Goal: Information Seeking & Learning: Learn about a topic

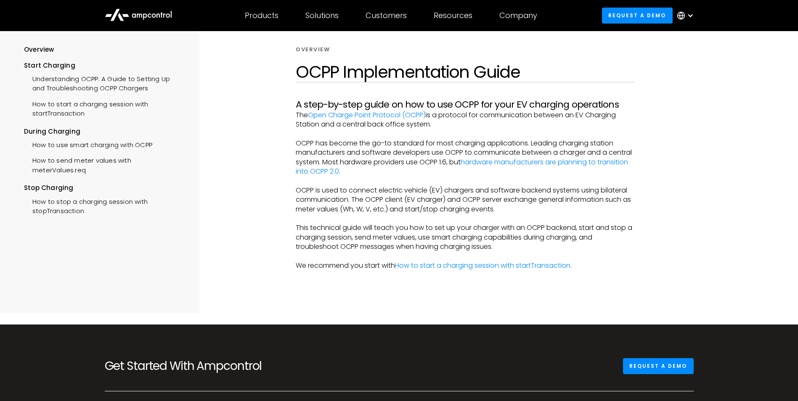
scroll to position [42, 0]
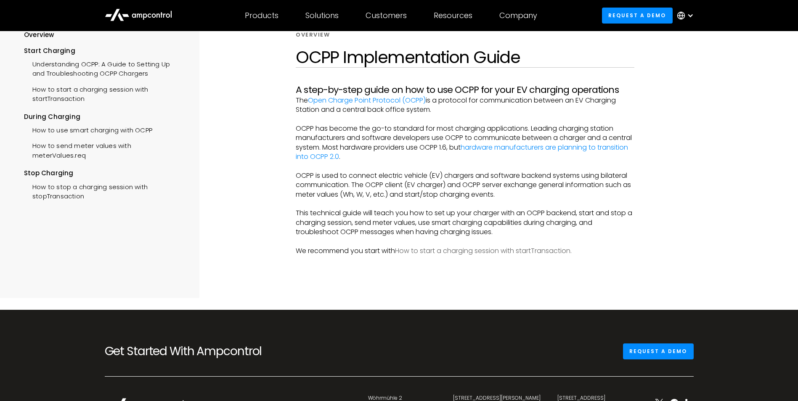
click at [471, 253] on link "How to start a charging session with startTransaction." at bounding box center [483, 251] width 177 height 10
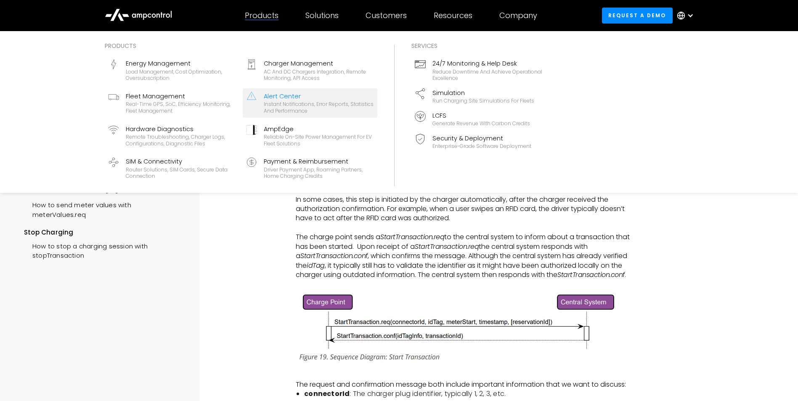
scroll to position [1219, 0]
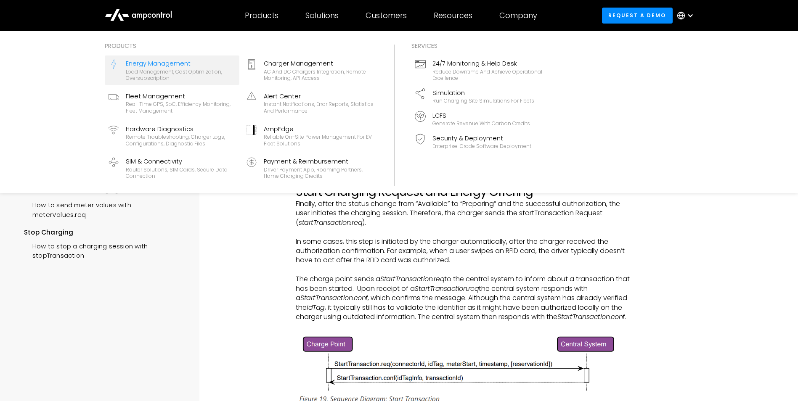
click at [211, 71] on div "Load management, cost optimization, oversubscription" at bounding box center [181, 75] width 110 height 13
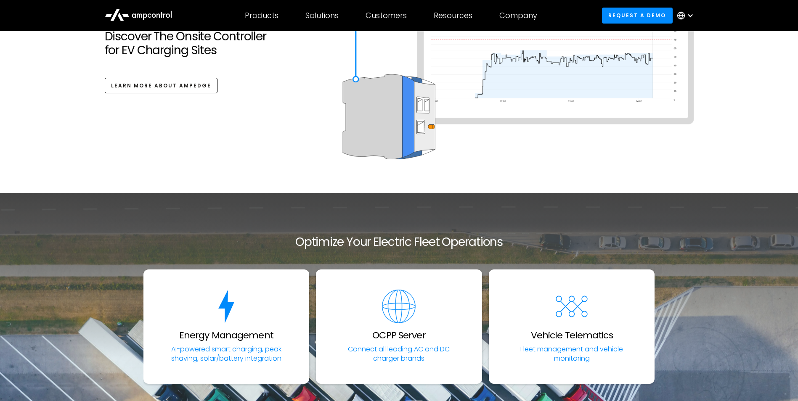
scroll to position [2986, 0]
